Goal: Task Accomplishment & Management: Use online tool/utility

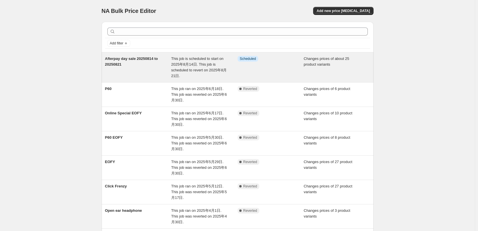
click at [272, 61] on div "Info Scheduled" at bounding box center [267, 59] width 58 height 6
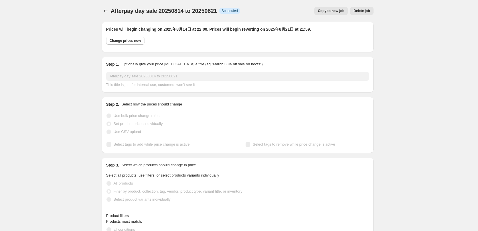
select select "collection"
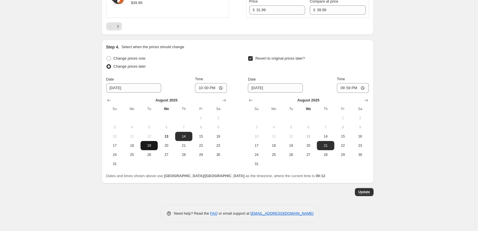
scroll to position [1226, 0]
click at [169, 135] on span "13" at bounding box center [166, 136] width 13 height 5
type input "8/13/2025"
click at [368, 189] on button "Update" at bounding box center [364, 192] width 19 height 8
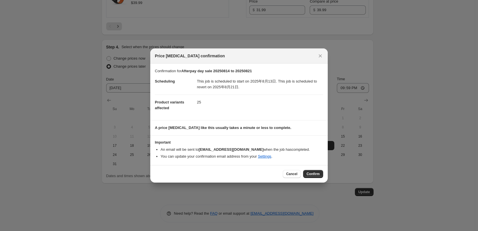
click at [314, 174] on span "Confirm" at bounding box center [313, 173] width 13 height 5
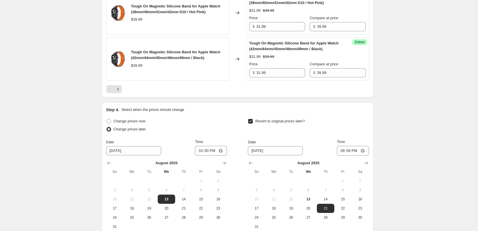
scroll to position [997, 0]
